Goal: Contribute content: Add original content to the website for others to see

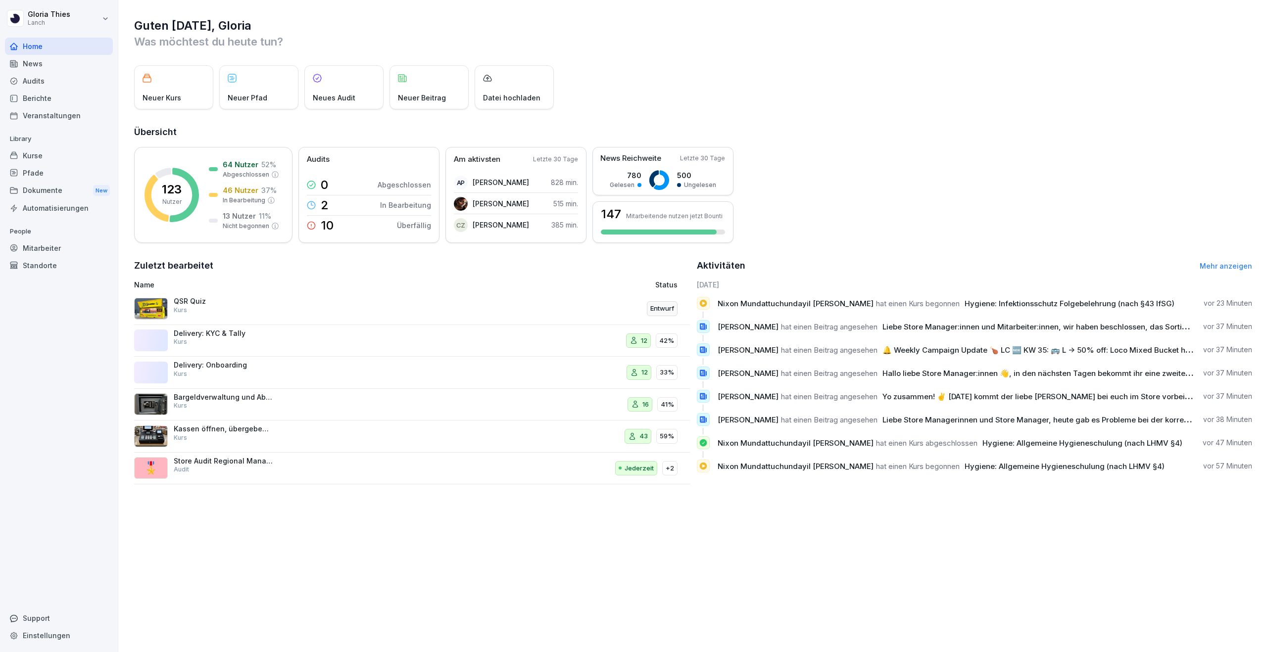
click at [62, 67] on div "News" at bounding box center [59, 63] width 108 height 17
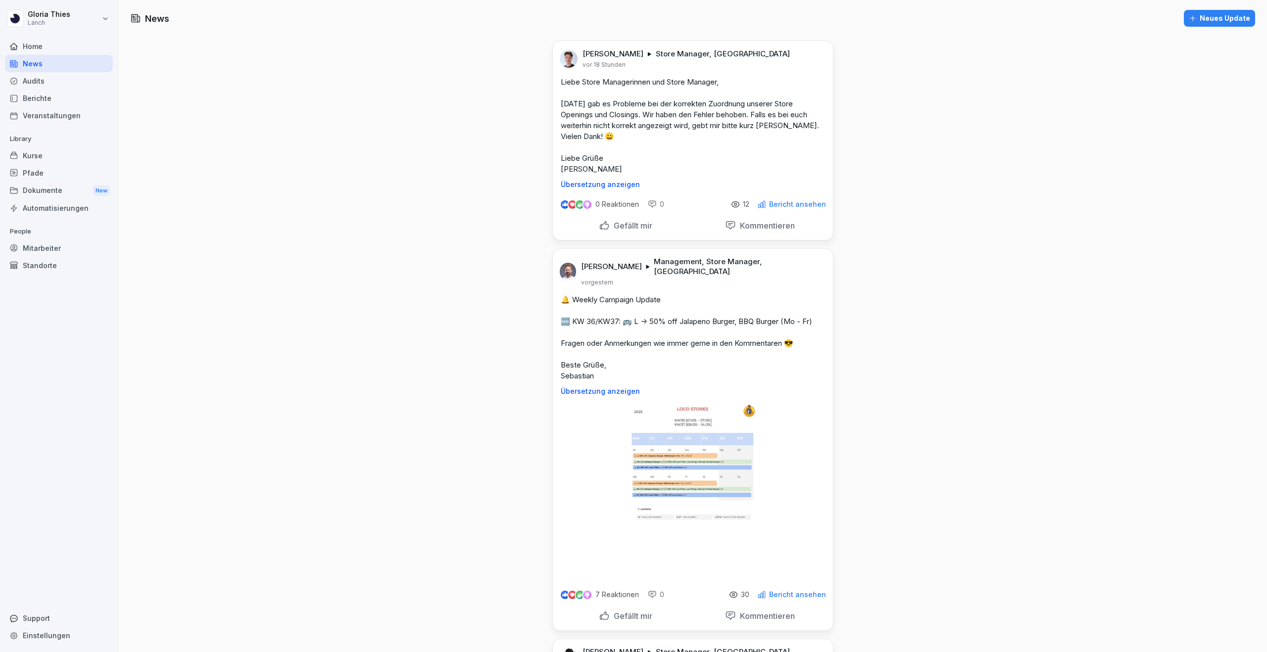
click at [1213, 17] on div "Neues Update" at bounding box center [1219, 18] width 61 height 11
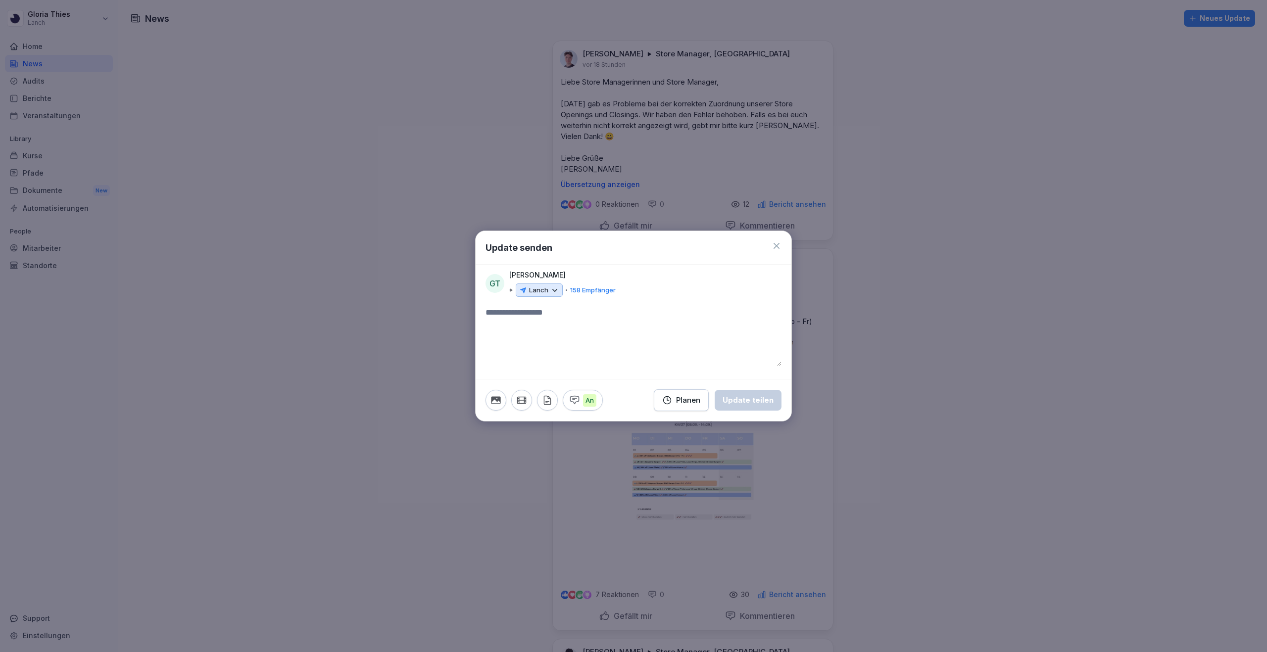
click at [555, 317] on textarea at bounding box center [634, 336] width 296 height 59
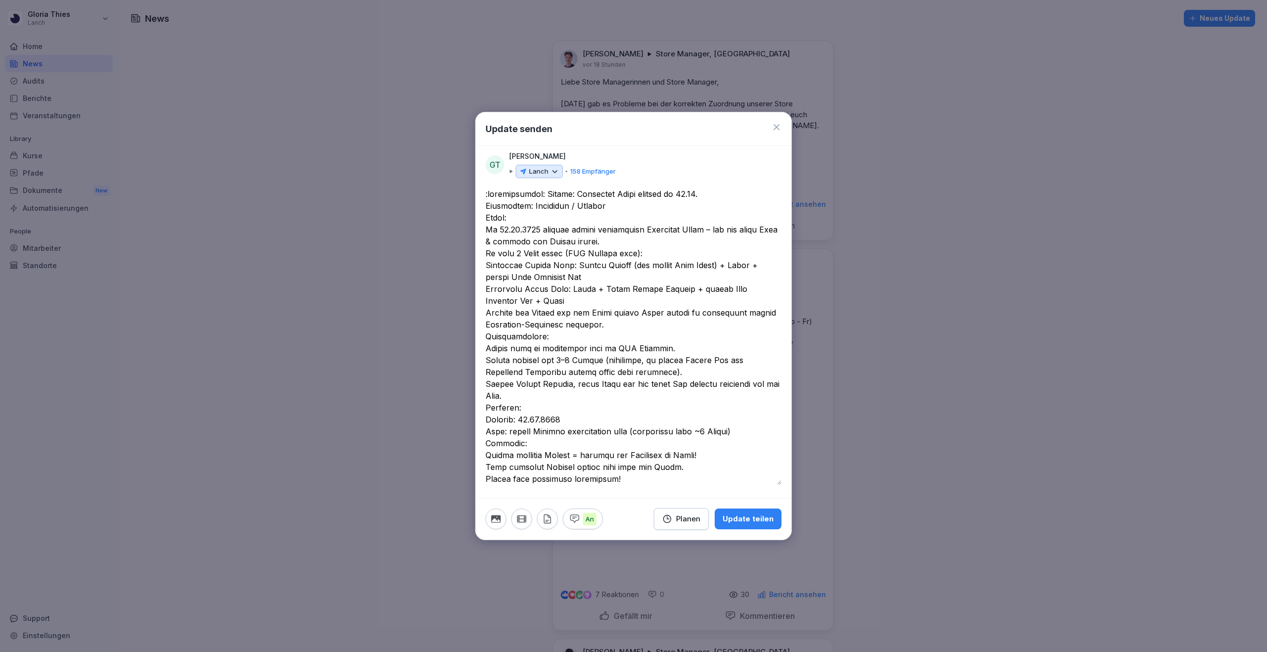
click at [540, 194] on textarea at bounding box center [634, 336] width 296 height 297
paste textarea "**"
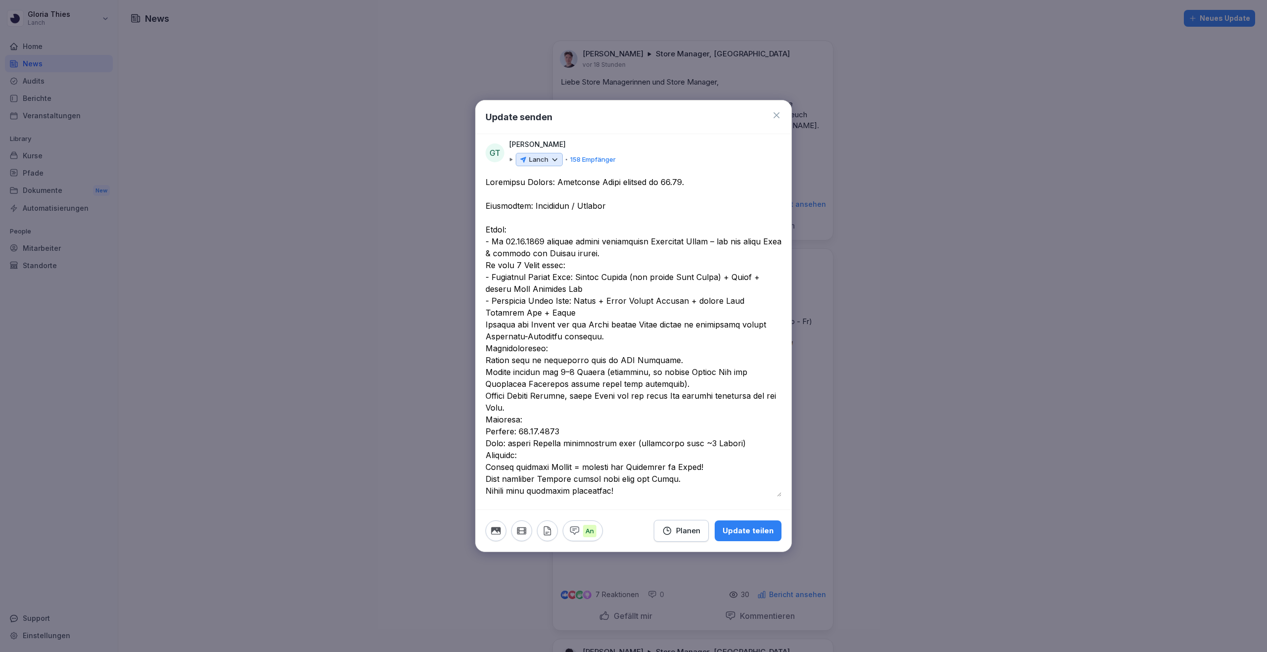
click at [569, 314] on textarea at bounding box center [634, 336] width 296 height 321
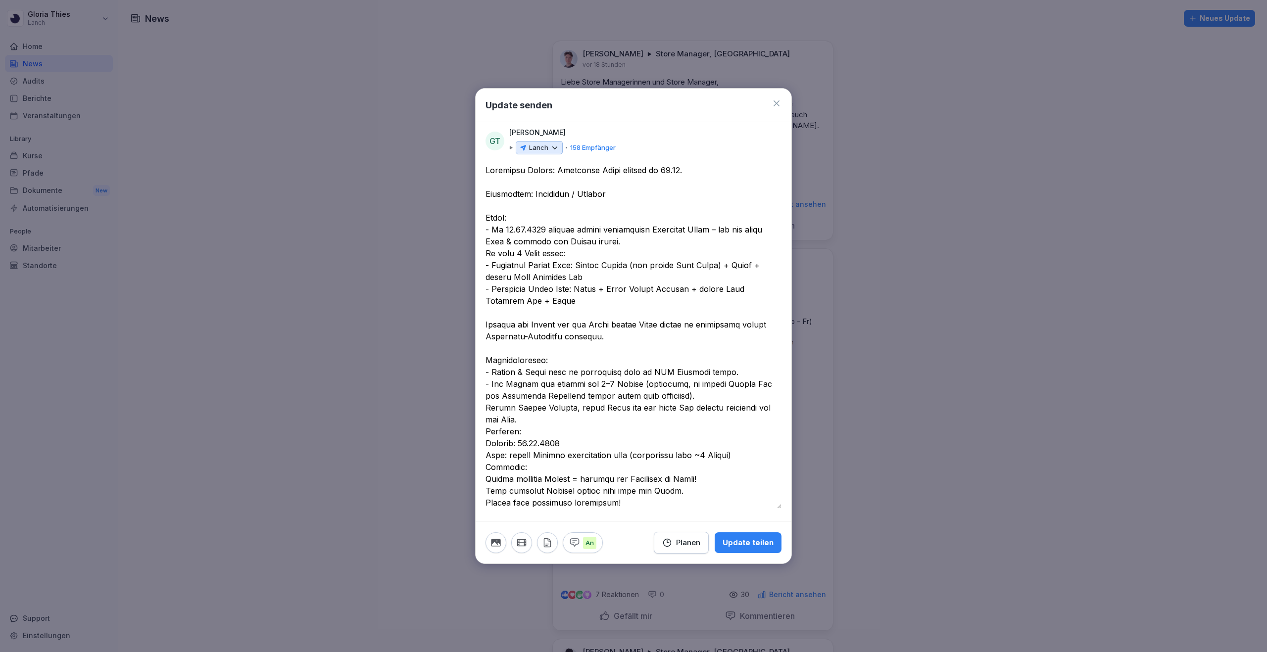
click at [678, 396] on textarea at bounding box center [634, 336] width 296 height 344
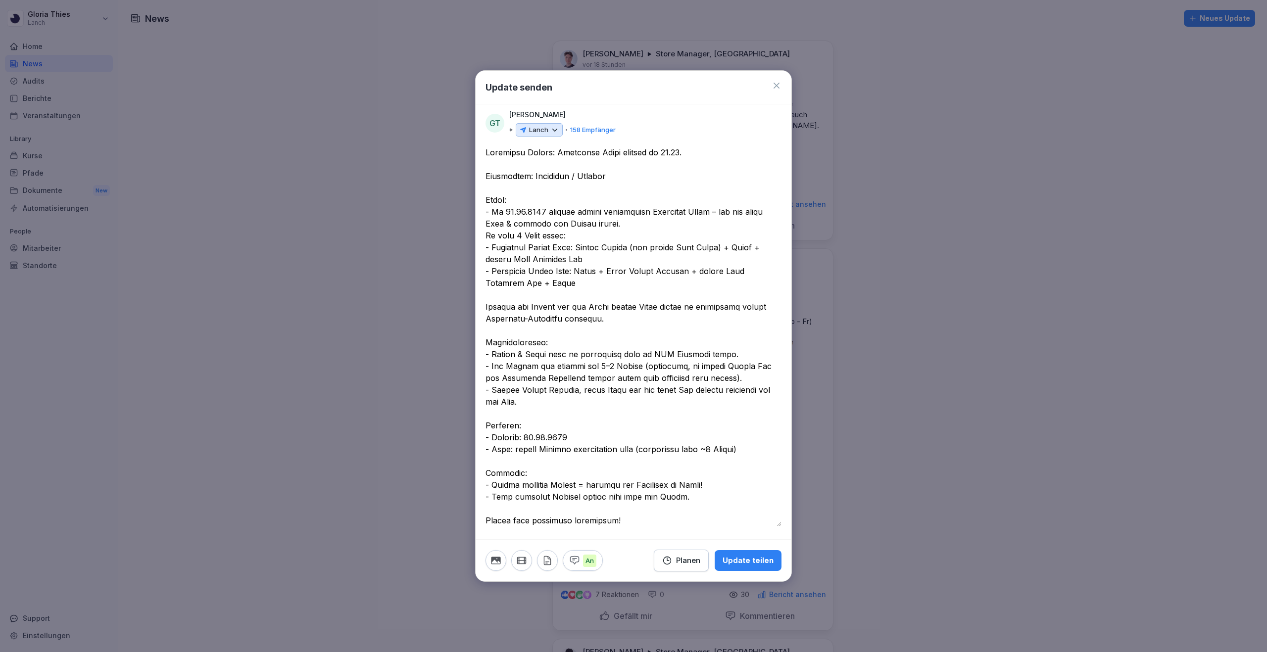
click at [533, 397] on textarea at bounding box center [634, 336] width 296 height 380
click at [747, 354] on textarea at bounding box center [634, 336] width 296 height 380
click at [624, 515] on textarea at bounding box center [634, 336] width 296 height 380
click at [557, 227] on textarea at bounding box center [634, 336] width 296 height 380
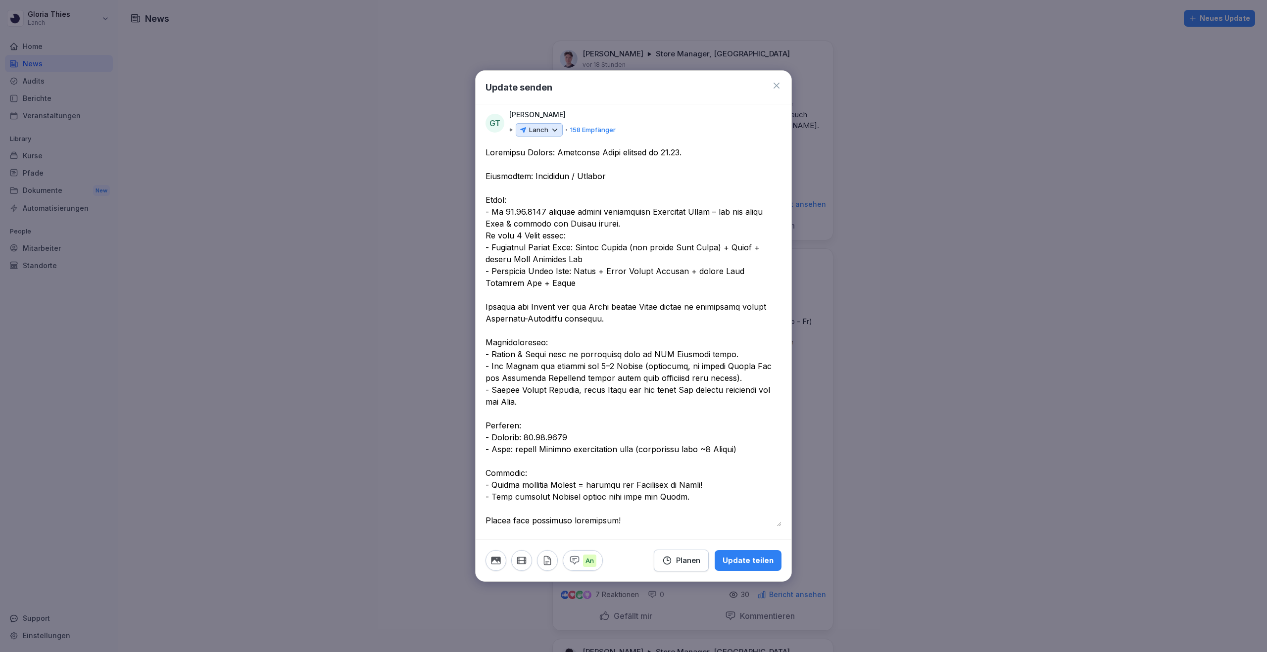
click at [563, 229] on textarea at bounding box center [634, 336] width 296 height 380
click at [751, 272] on textarea at bounding box center [634, 336] width 296 height 380
paste textarea "****"
click at [709, 316] on textarea at bounding box center [634, 336] width 296 height 380
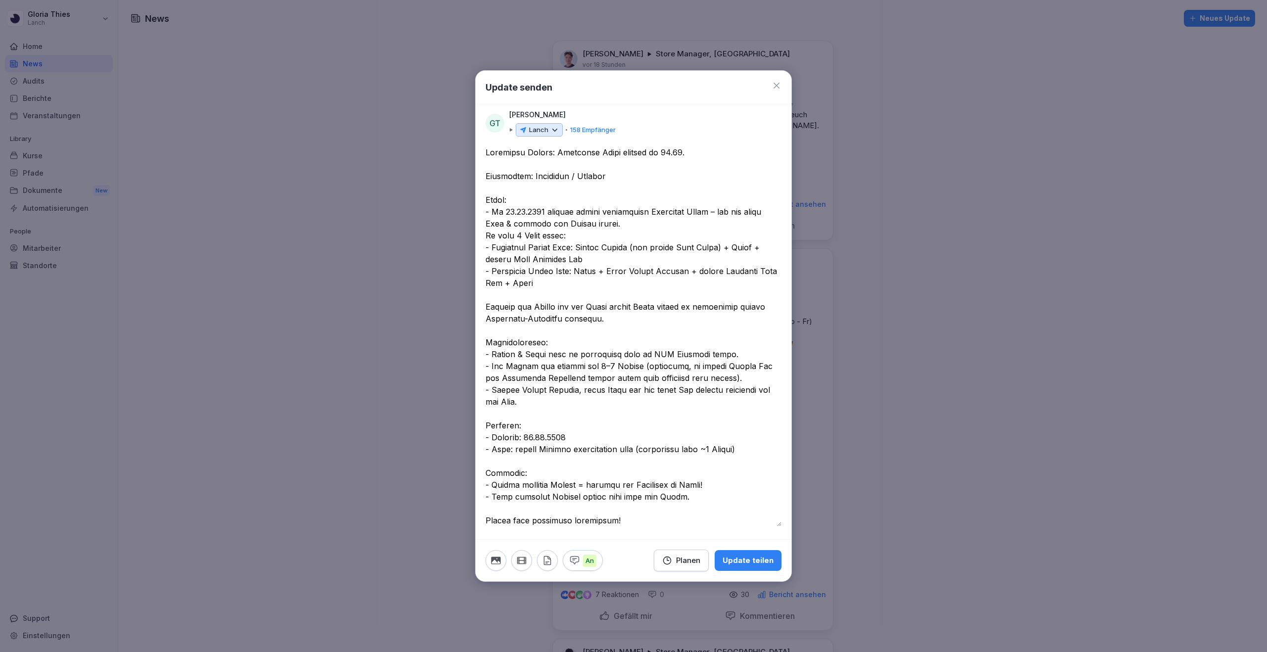
click at [590, 512] on textarea at bounding box center [634, 336] width 296 height 380
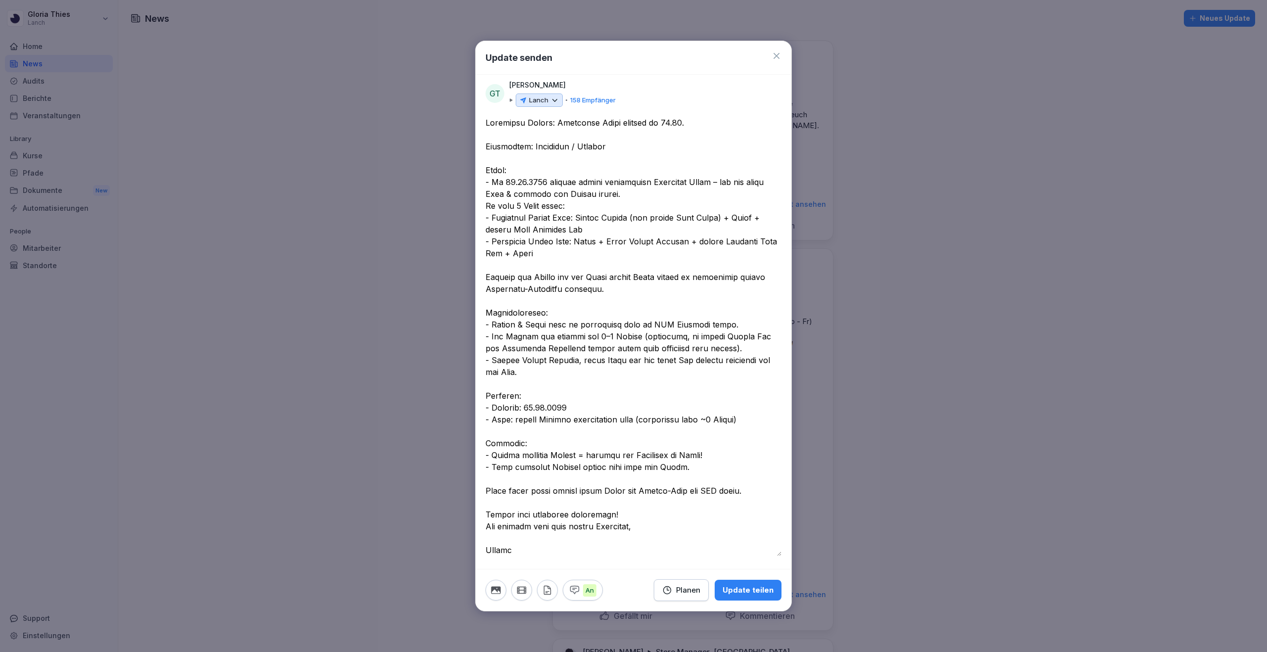
type textarea "**********"
click at [557, 561] on div at bounding box center [634, 343] width 296 height 452
click at [558, 551] on textarea at bounding box center [634, 336] width 296 height 439
click at [500, 586] on icon "button" at bounding box center [495, 590] width 11 height 11
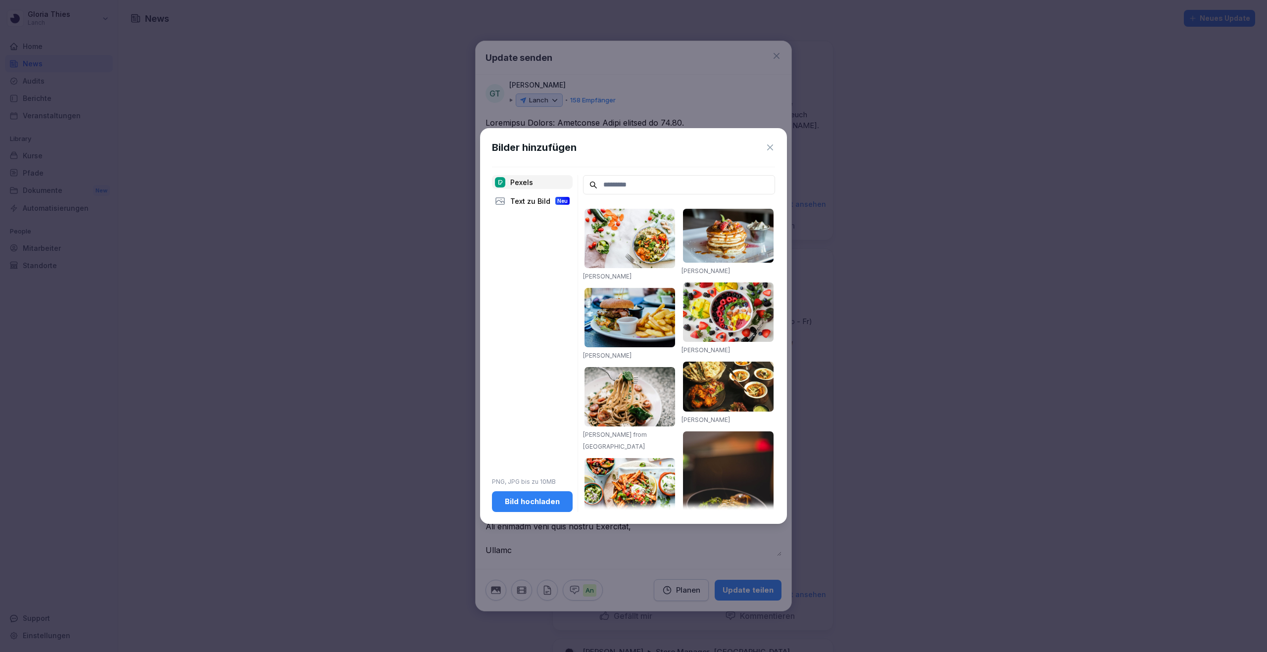
click at [526, 502] on div "Bild hochladen" at bounding box center [532, 501] width 65 height 11
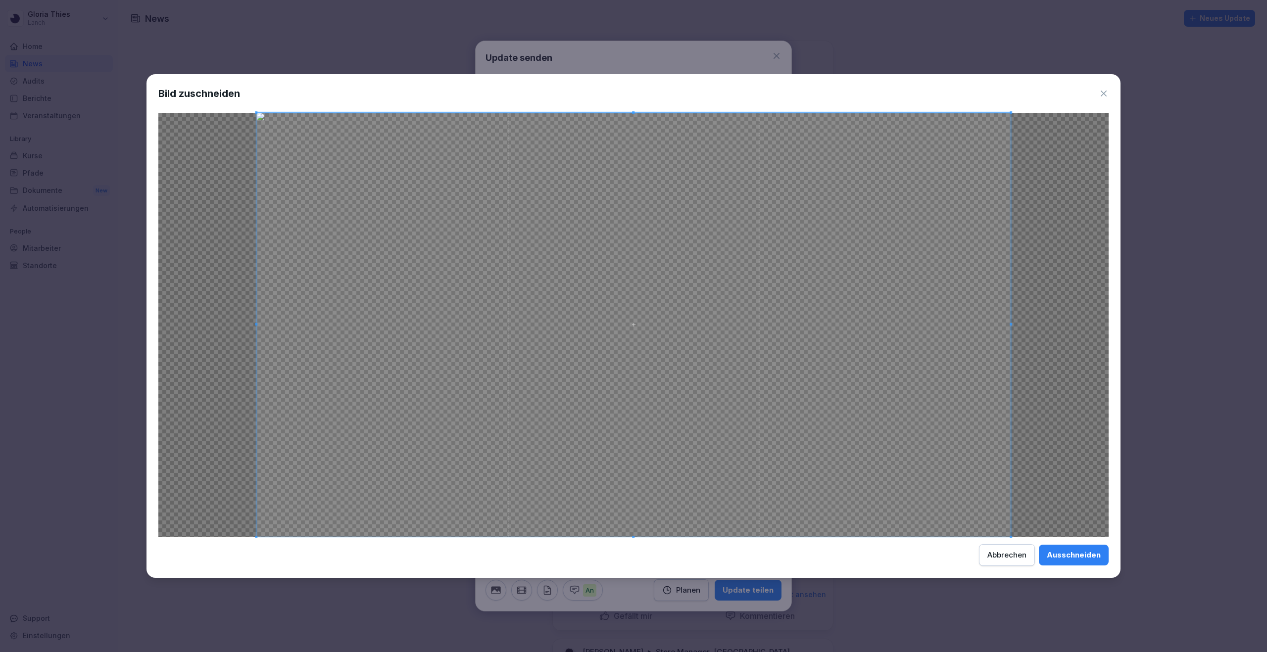
click at [1066, 558] on div "Ausschneiden" at bounding box center [1074, 555] width 54 height 11
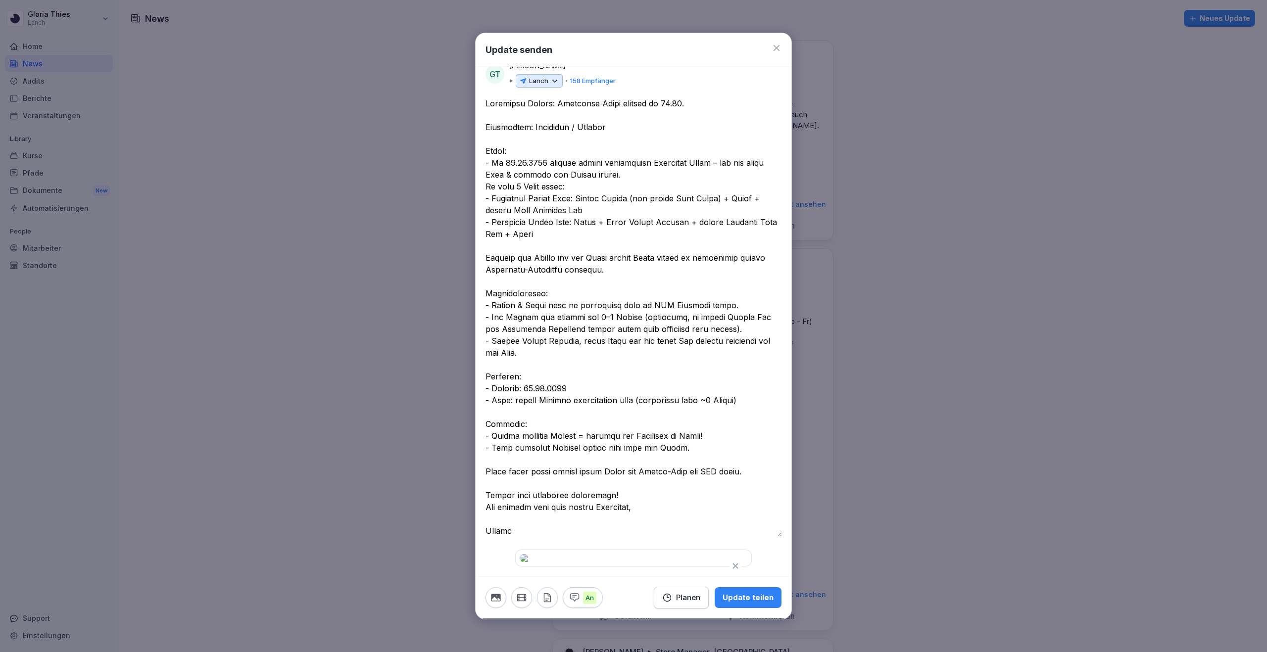
scroll to position [131, 0]
click at [550, 597] on icon "button" at bounding box center [547, 598] width 6 height 8
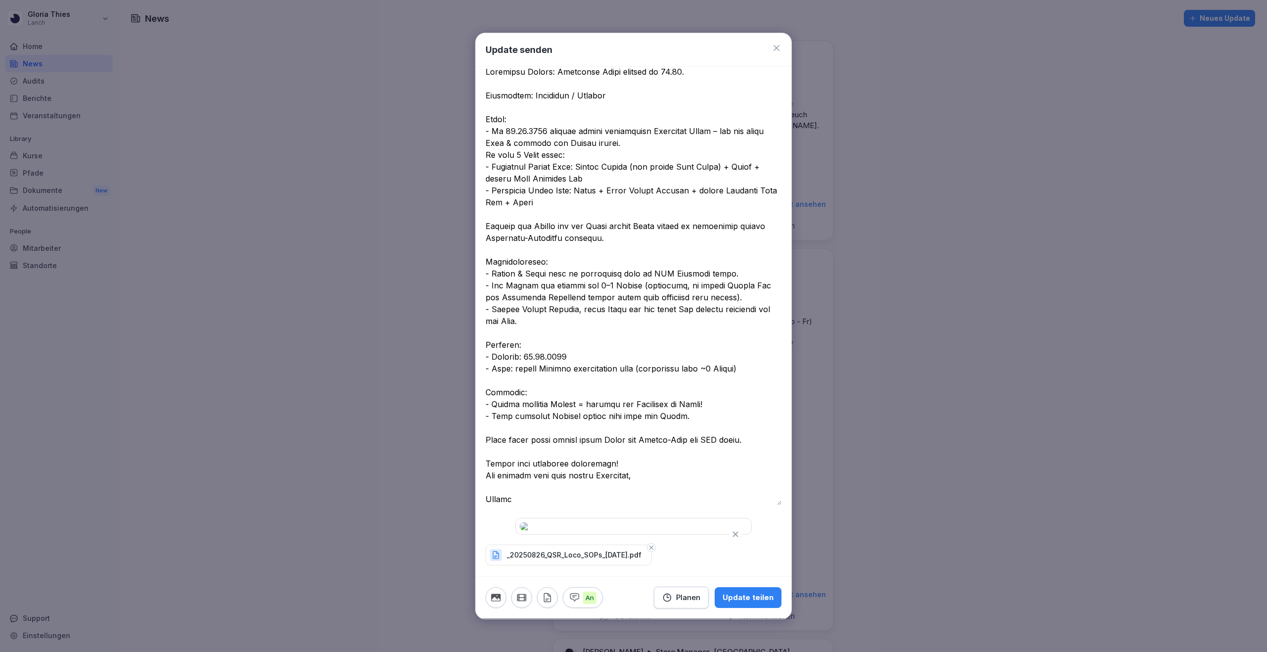
scroll to position [0, 0]
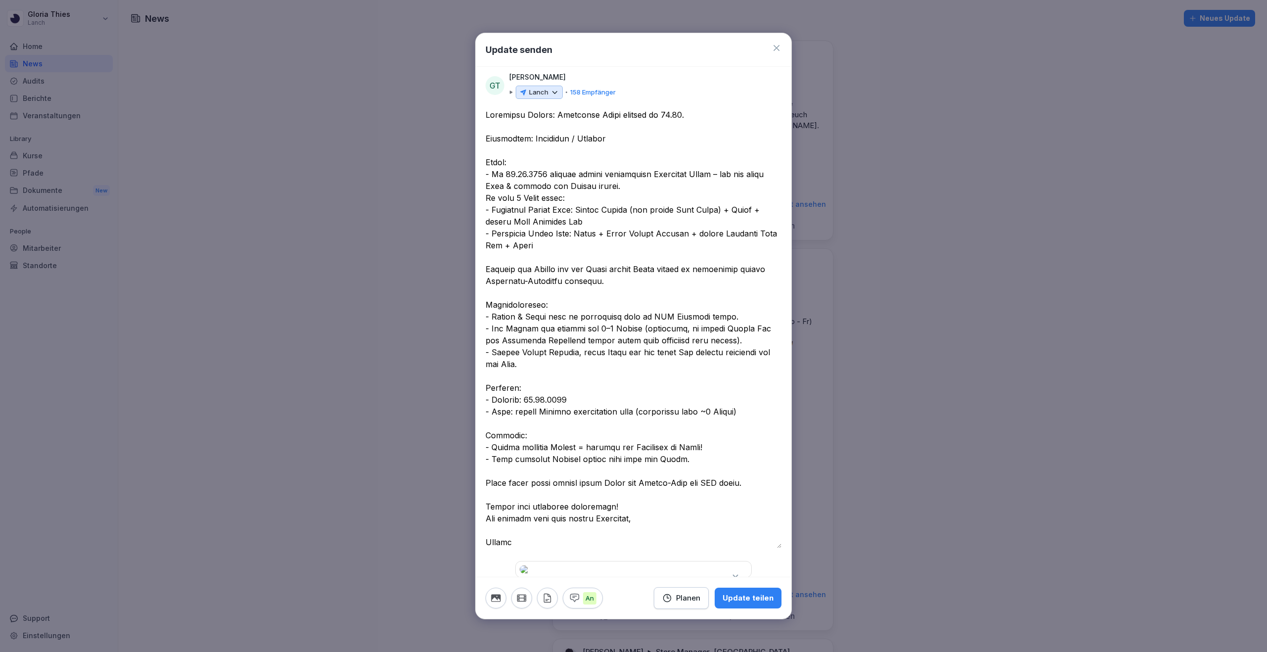
click at [672, 595] on icon "button" at bounding box center [667, 598] width 10 height 10
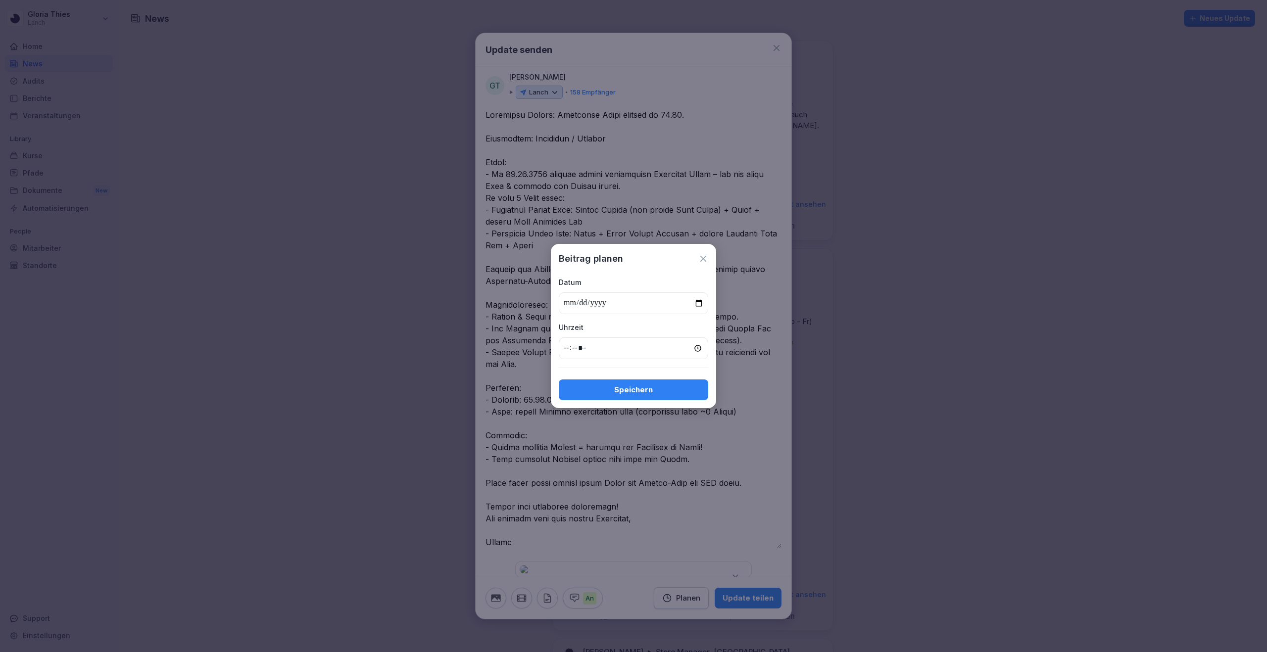
type input "**********"
click at [569, 350] on input "time" at bounding box center [633, 349] width 149 height 22
type input "*****"
click at [595, 393] on div "Speichern" at bounding box center [634, 390] width 134 height 11
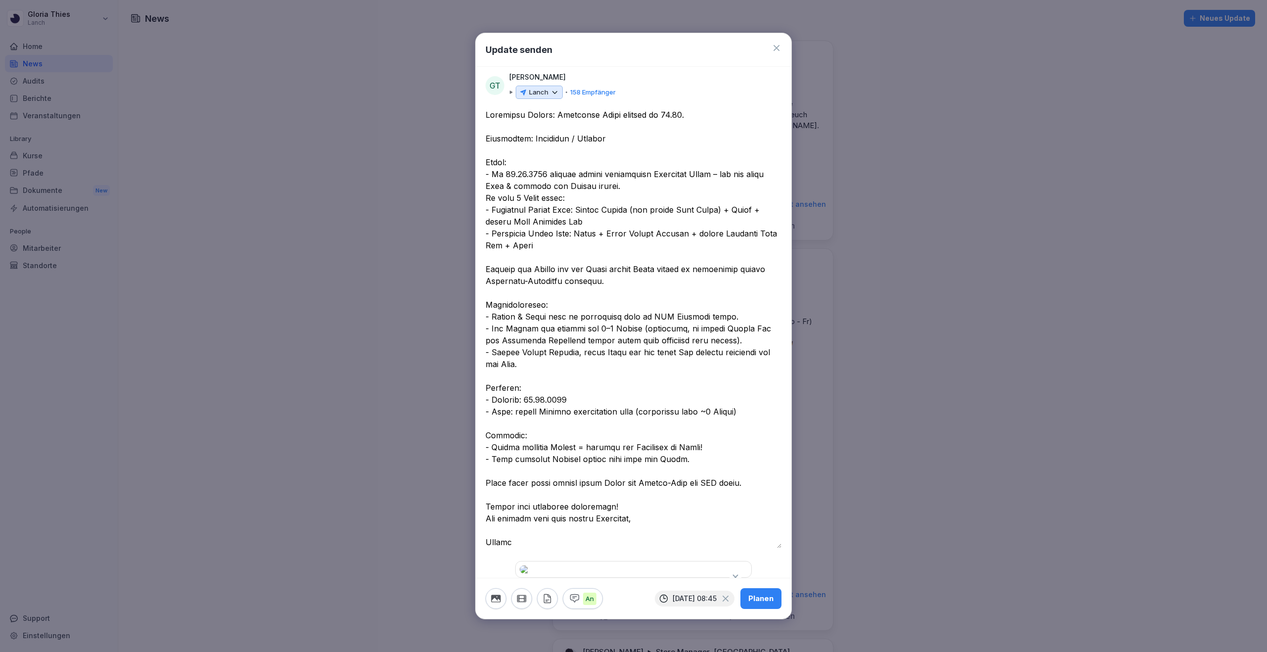
scroll to position [163, 0]
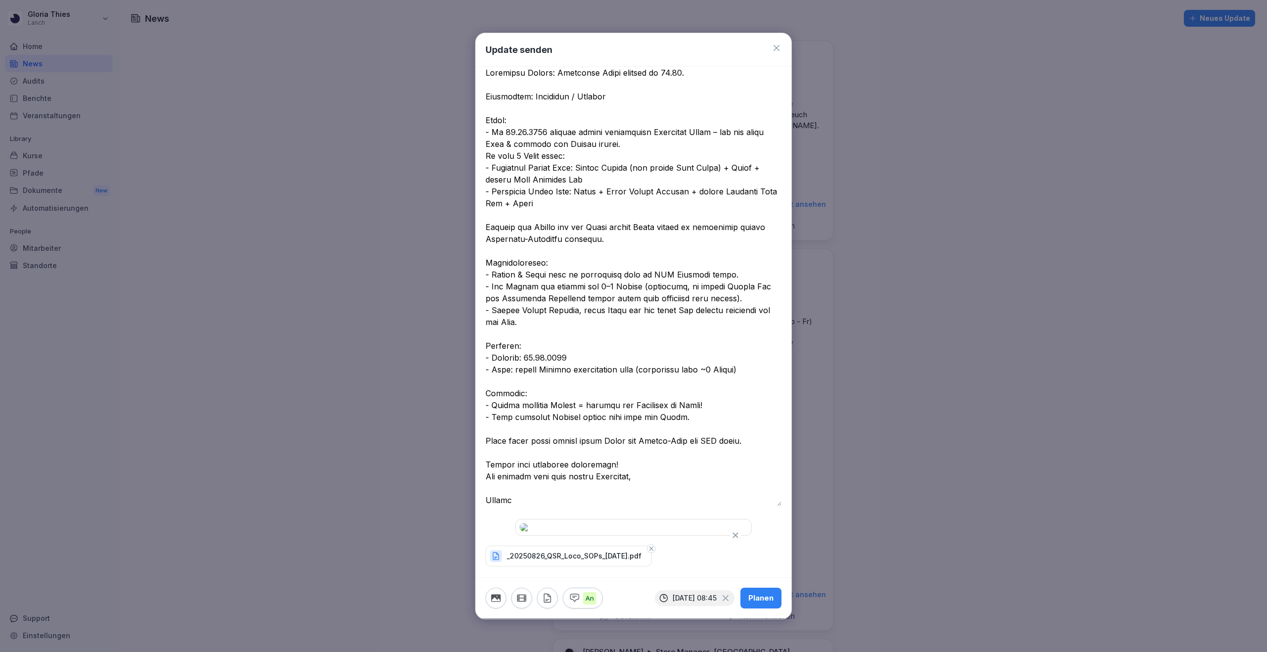
click at [747, 593] on button "Planen" at bounding box center [760, 598] width 41 height 21
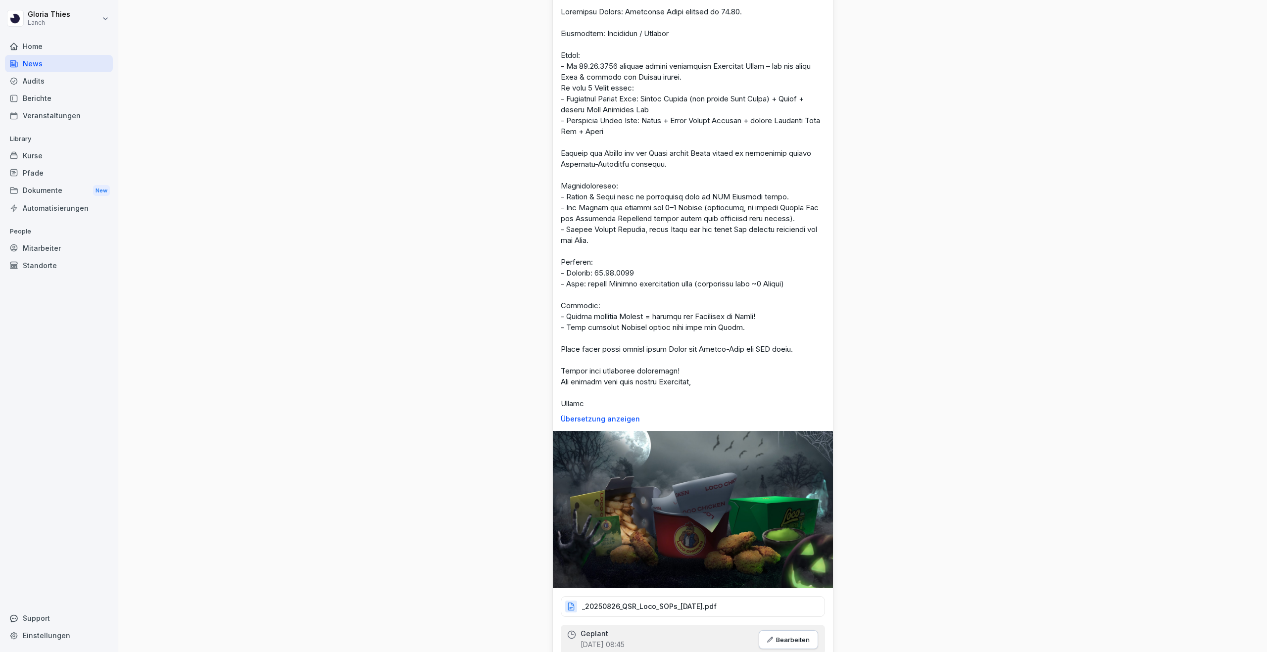
scroll to position [0, 0]
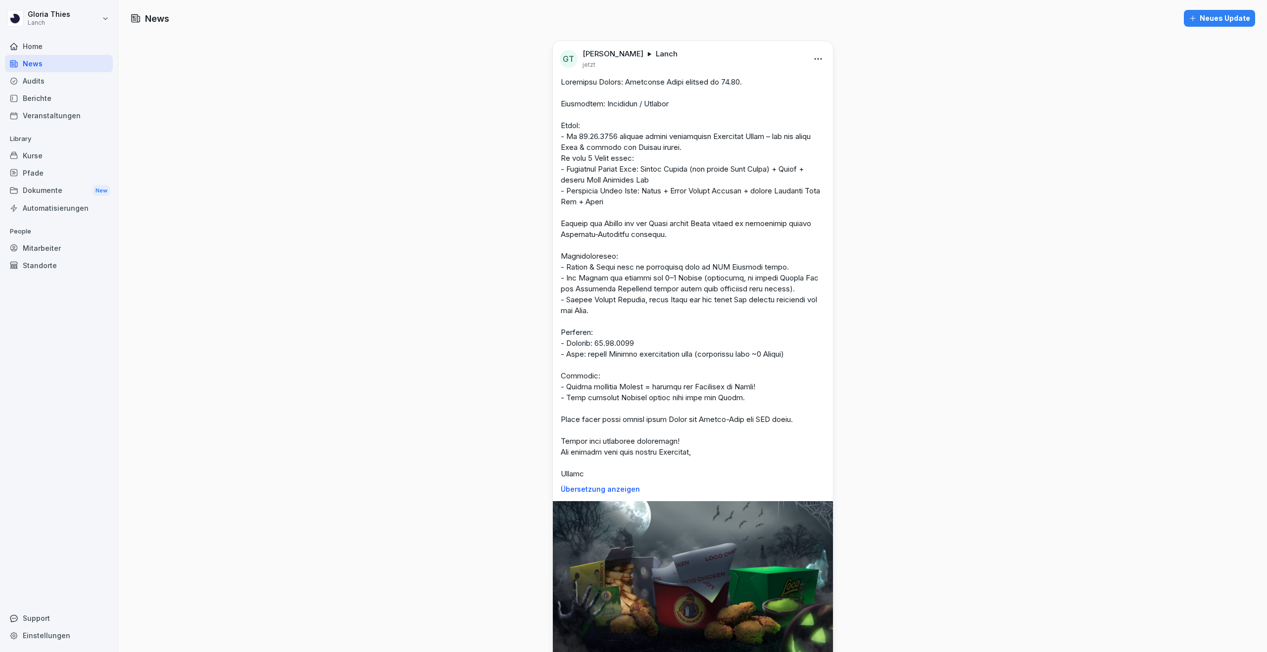
click at [51, 196] on div "Dokumente New" at bounding box center [59, 191] width 108 height 18
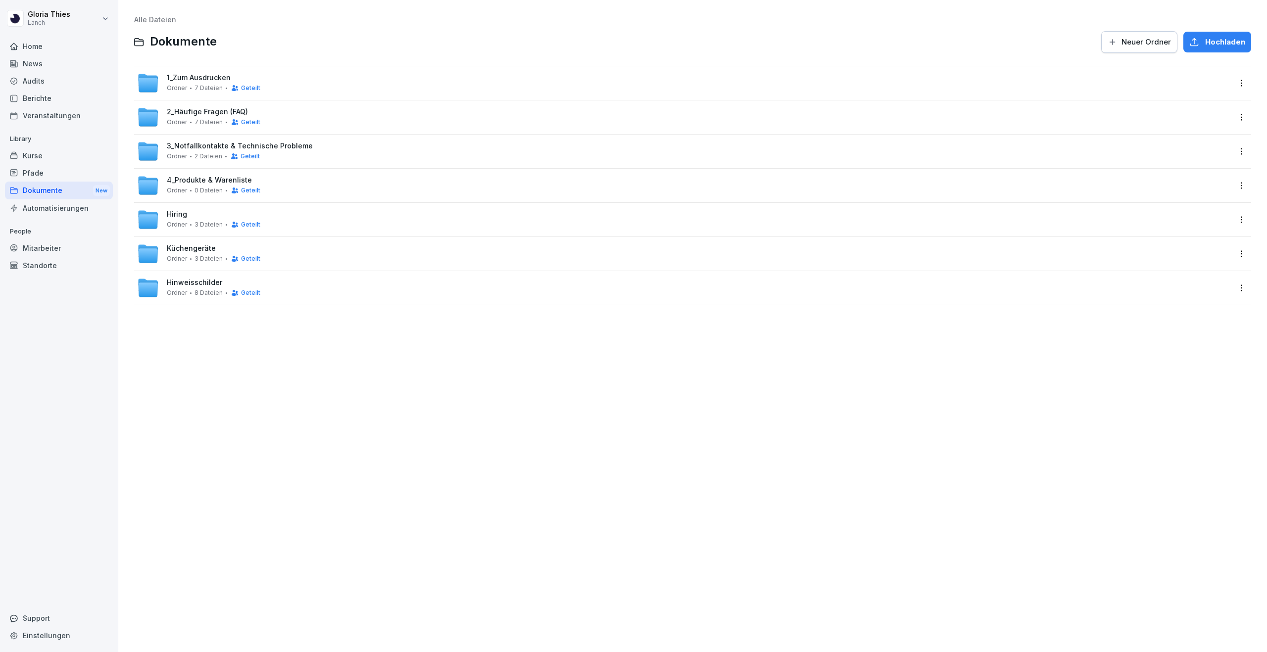
click at [250, 179] on div "4_Produkte & Warenliste Ordner 0 Dateien Geteilt" at bounding box center [214, 185] width 94 height 18
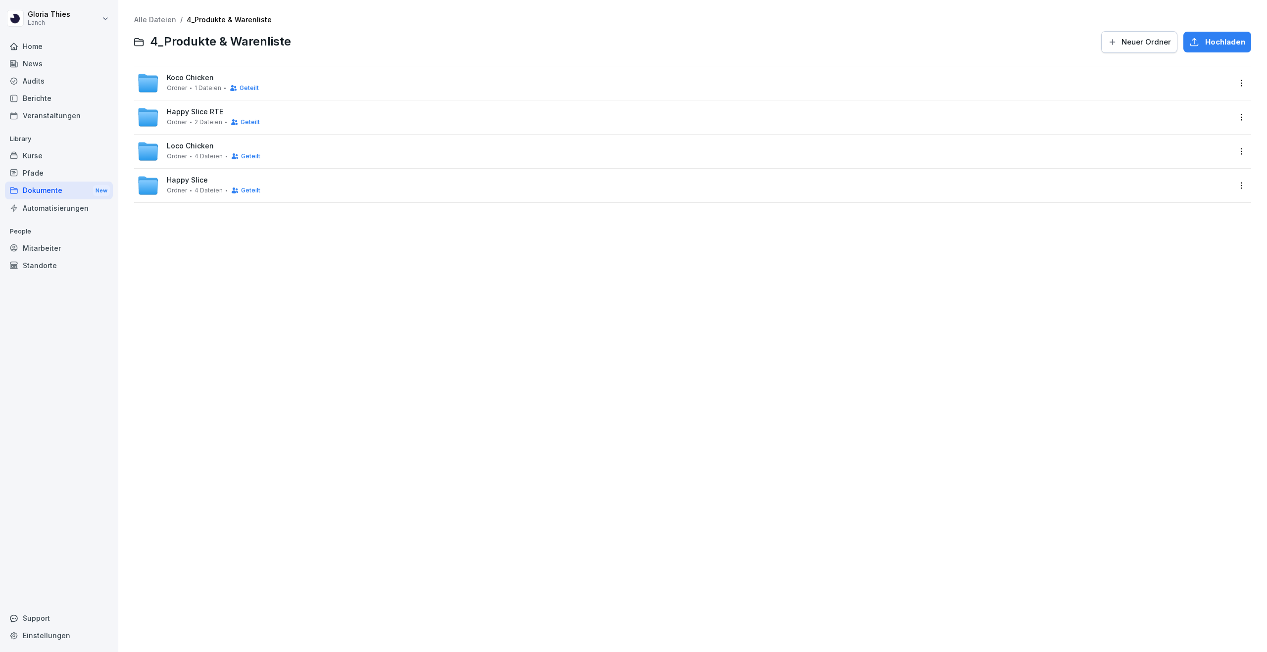
click at [293, 143] on div "Loco Chicken Ordner 4 Dateien Geteilt" at bounding box center [683, 152] width 1093 height 22
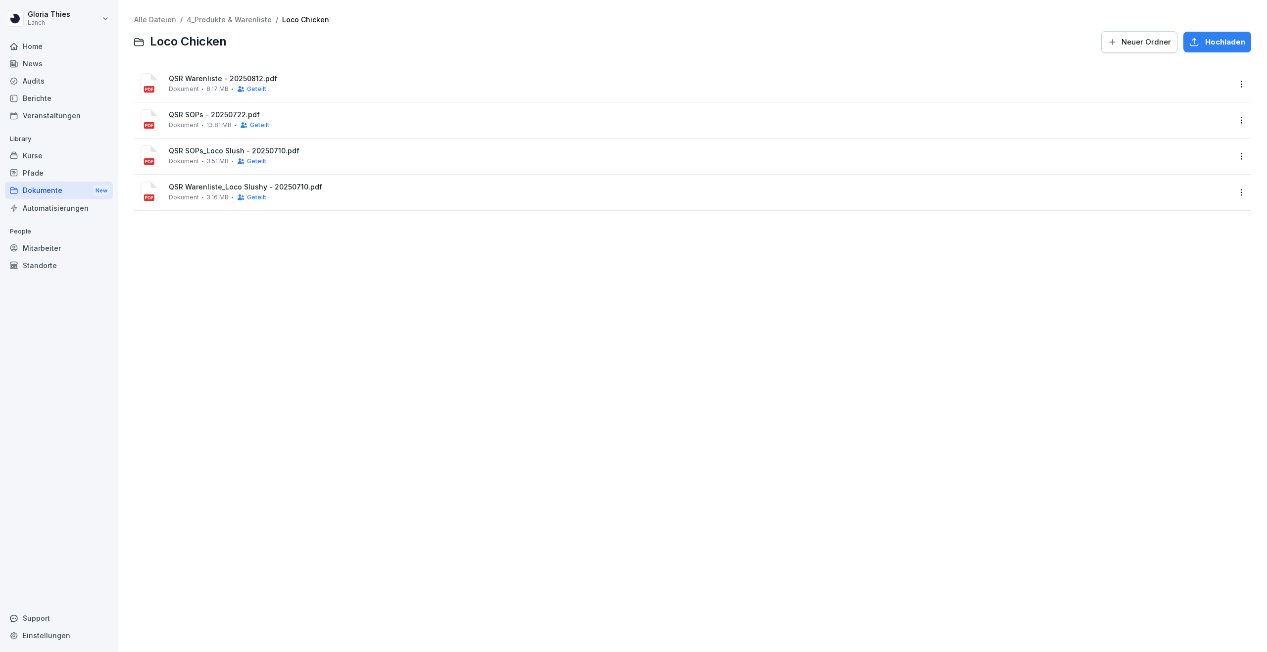
click at [1177, 43] on button "Neuer Ordner" at bounding box center [1139, 42] width 76 height 22
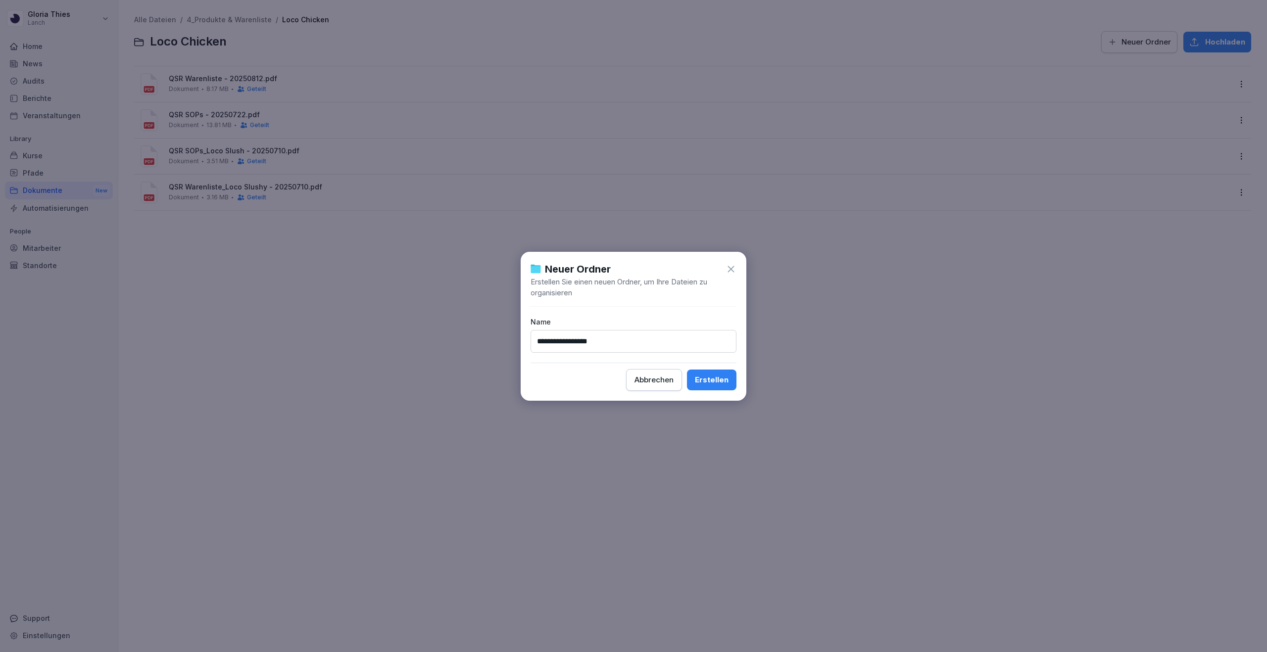
type input "**********"
click at [687, 370] on button "Erstellen" at bounding box center [711, 380] width 49 height 21
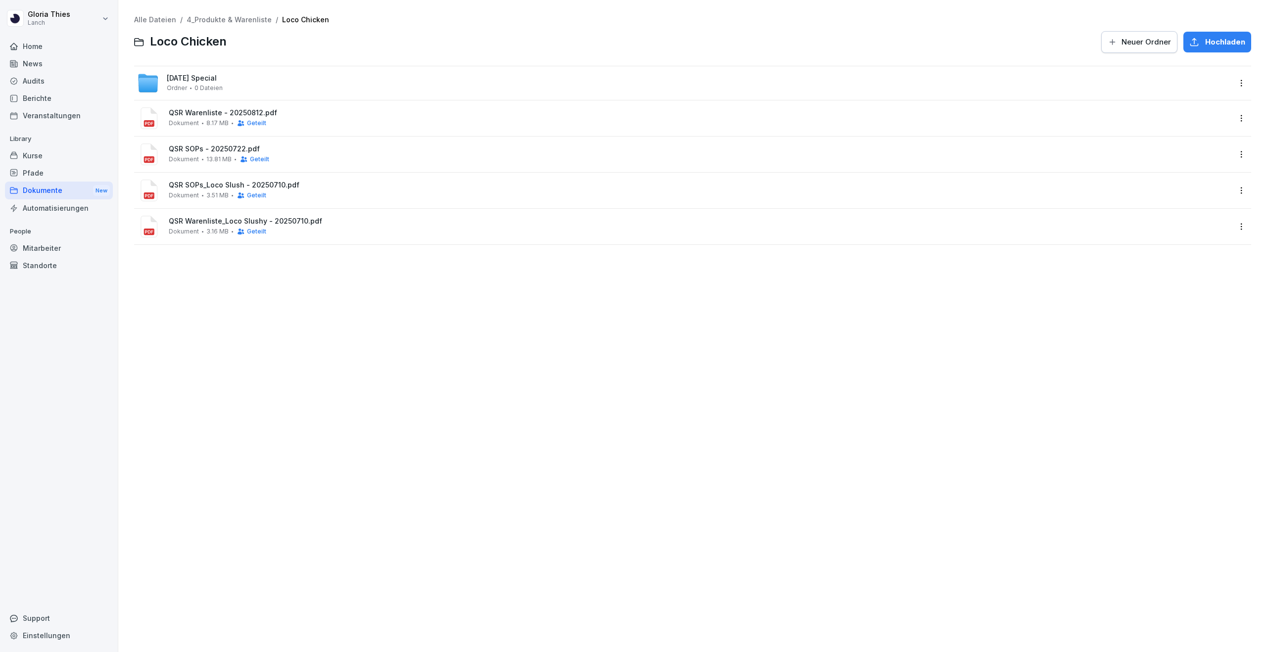
click at [294, 78] on div "[DATE] Special Ordner 0 Dateien" at bounding box center [683, 83] width 1093 height 22
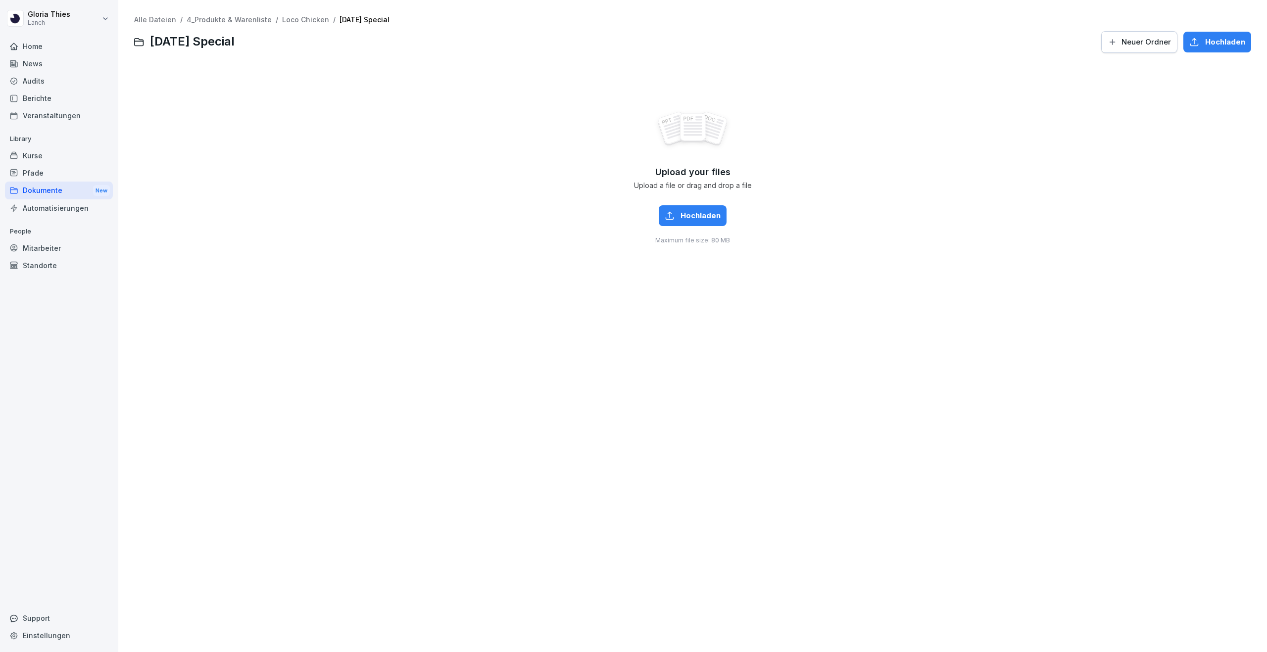
click at [709, 219] on span "Hochladen" at bounding box center [700, 215] width 40 height 11
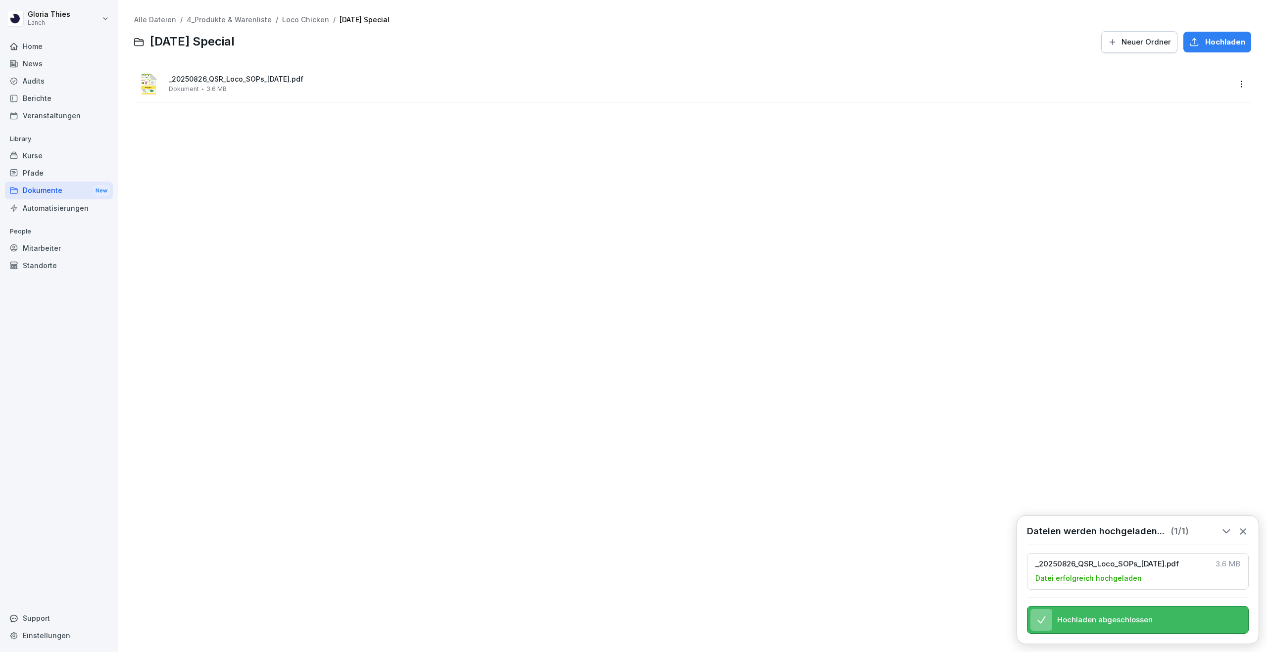
click at [406, 317] on div "Alle Dateien / 4_Produkte & Warenliste / Loco Chicken / [DATE] Special [DATE] S…" at bounding box center [693, 325] width 1134 height 637
click at [254, 169] on div "Alle Dateien / 4_Produkte & Warenliste / Loco Chicken / [DATE] Special [DATE] S…" at bounding box center [693, 325] width 1134 height 637
click at [297, 19] on link "Loco Chicken" at bounding box center [305, 19] width 47 height 8
